Goal: Navigation & Orientation: Find specific page/section

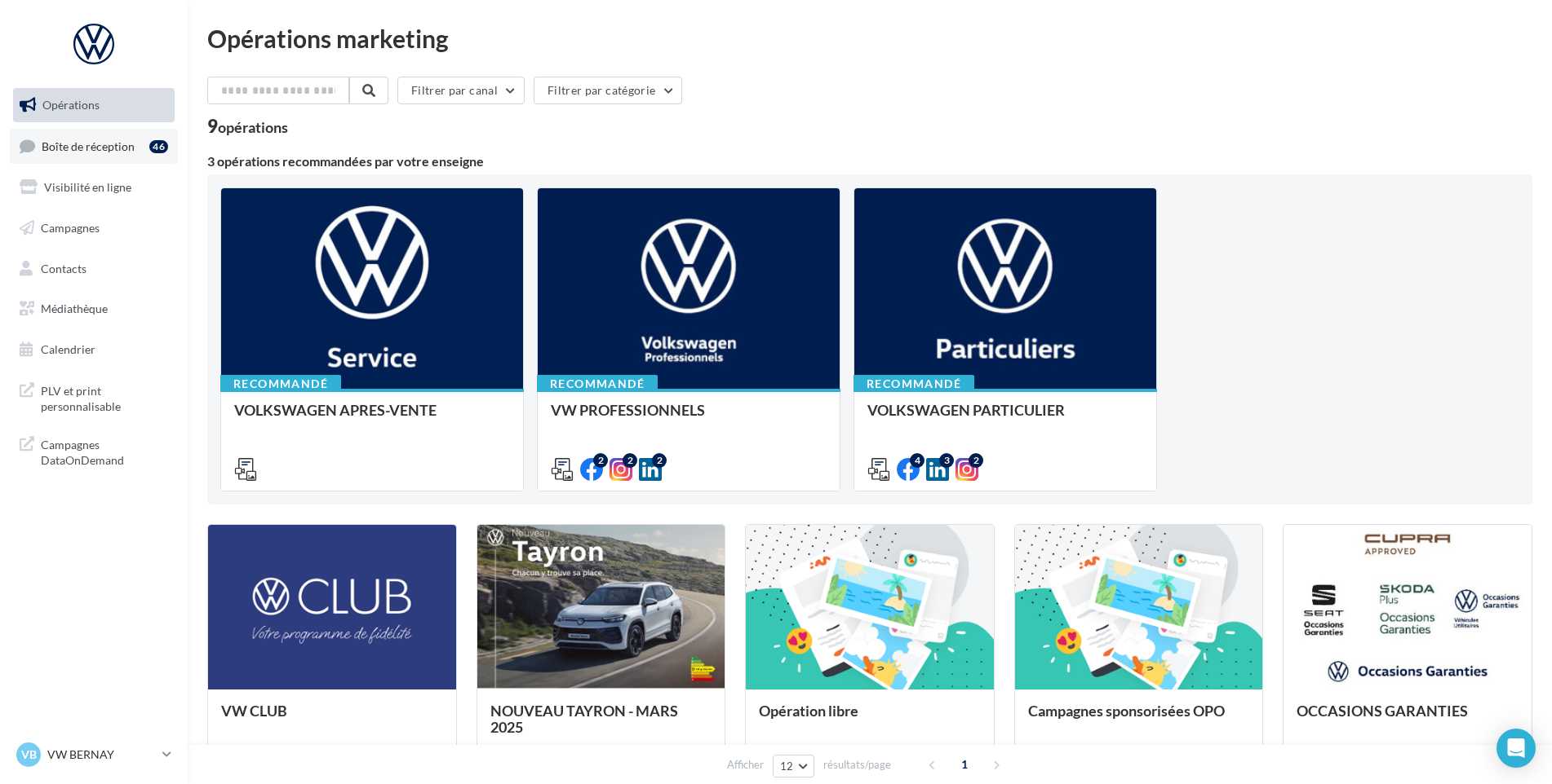
click at [71, 129] on link "Boîte de réception 46" at bounding box center [93, 146] width 168 height 35
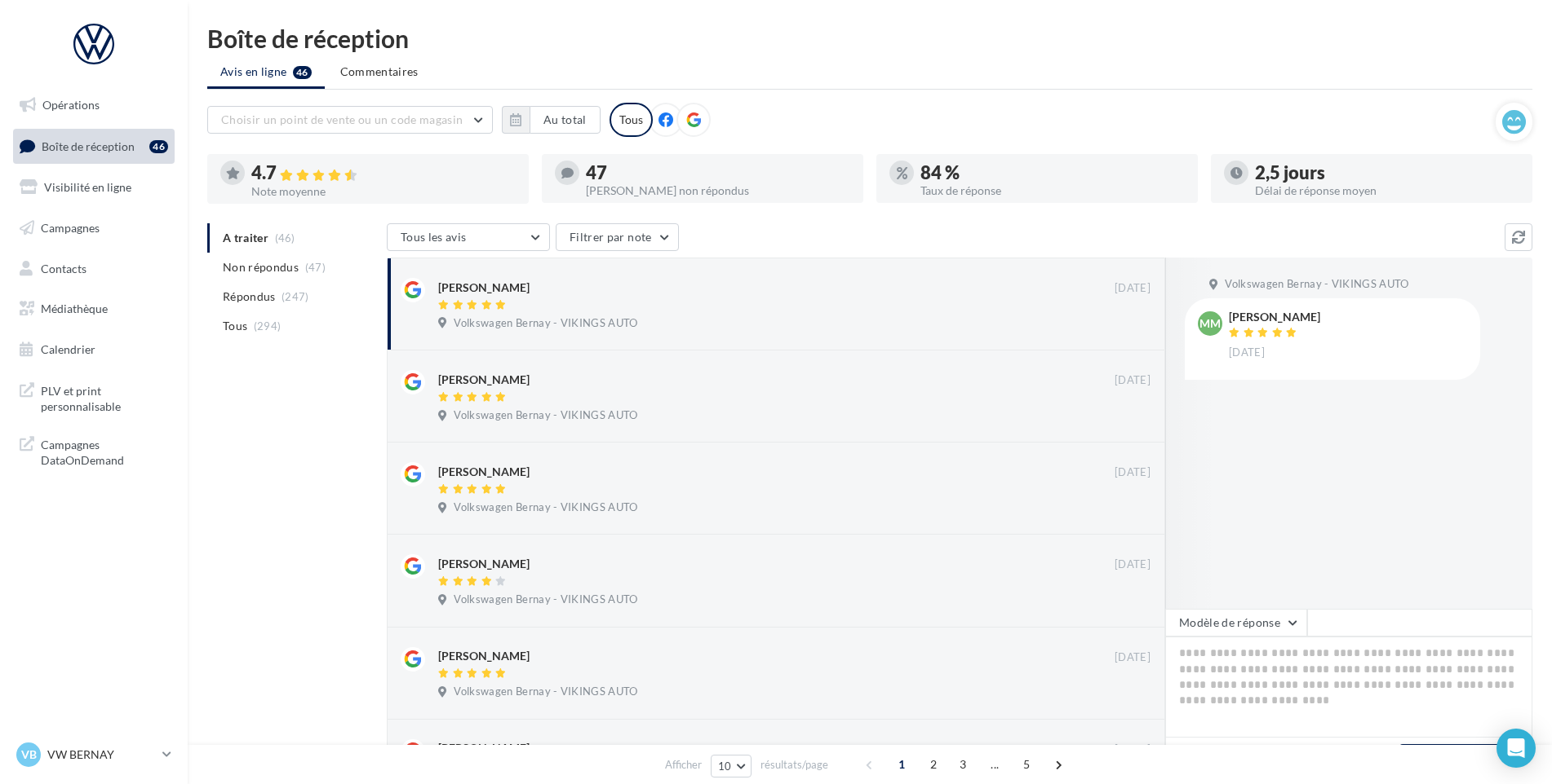
click at [83, 771] on div "VB VW BERNAY vw-ber-vau" at bounding box center [93, 755] width 161 height 32
drag, startPoint x: 90, startPoint y: 761, endPoint x: 97, endPoint y: 754, distance: 9.9
click at [90, 761] on p "VW BERNAY" at bounding box center [101, 755] width 108 height 16
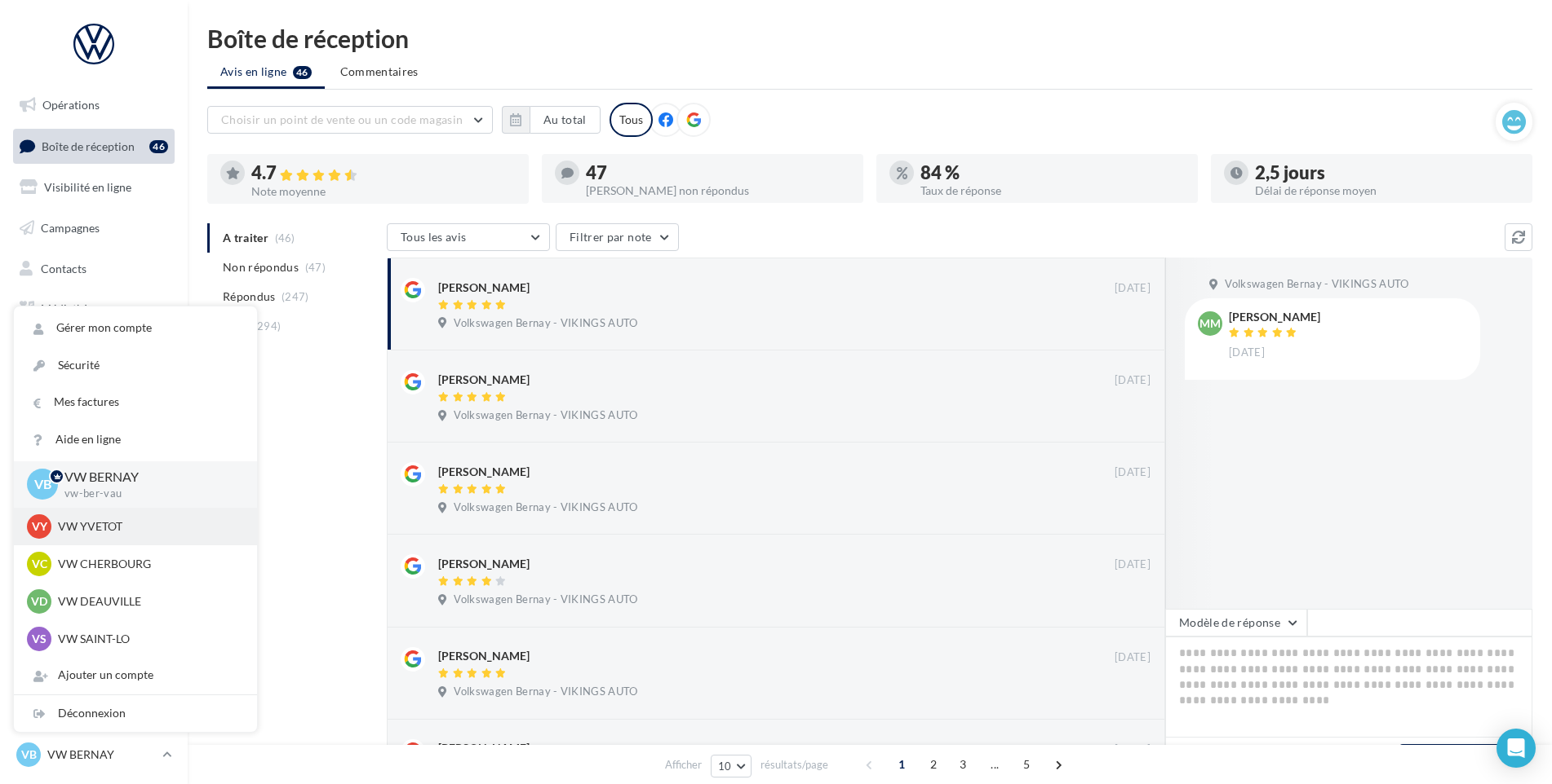
click at [104, 522] on p "VW YVETOT" at bounding box center [147, 527] width 180 height 16
